Goal: Information Seeking & Learning: Find specific fact

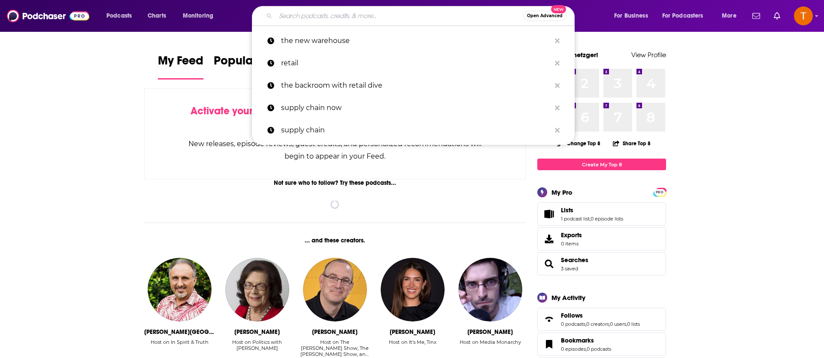
click at [288, 15] on input "Search podcasts, credits, & more..." at bounding box center [400, 16] width 248 height 14
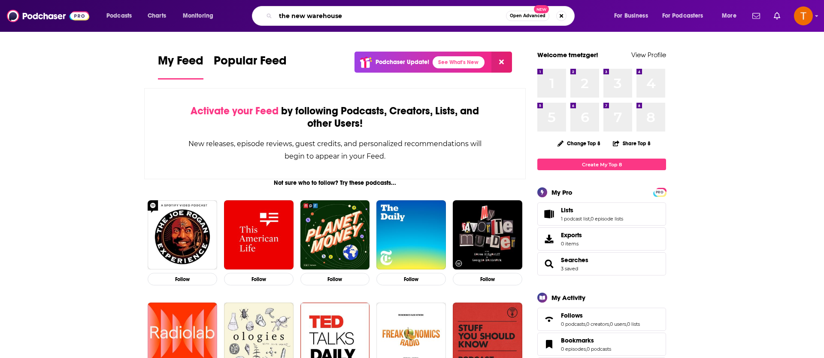
type input "the new warehouse"
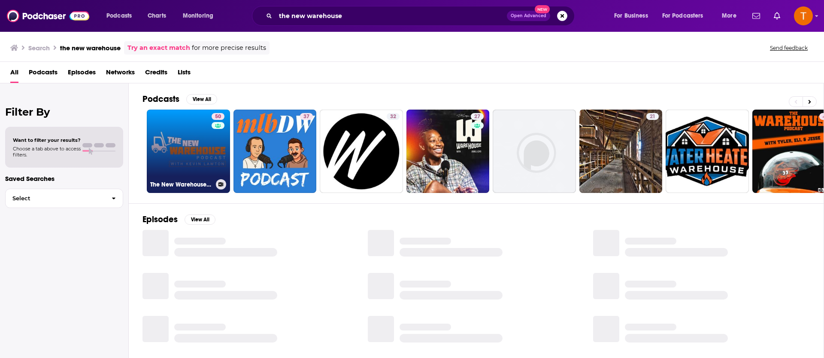
click at [194, 150] on link "50 The New Warehouse Podcast" at bounding box center [188, 150] width 83 height 83
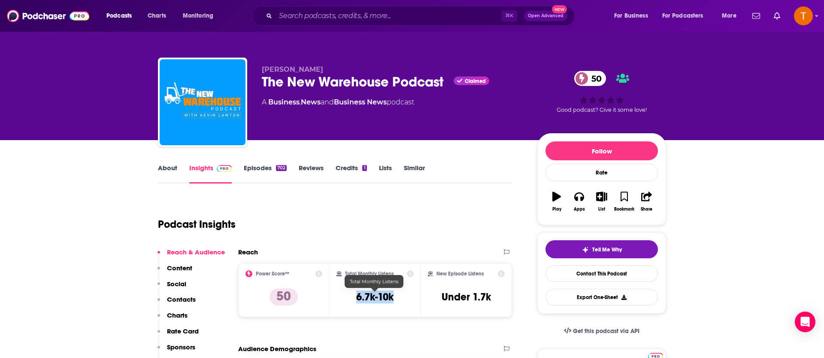
drag, startPoint x: 351, startPoint y: 298, endPoint x: 395, endPoint y: 296, distance: 43.4
click at [395, 296] on div "Total Monthly Listens 6.7k-10k" at bounding box center [376, 290] width 78 height 40
copy h3 "6.7k-10k"
